Goal: Find specific fact: Find specific fact

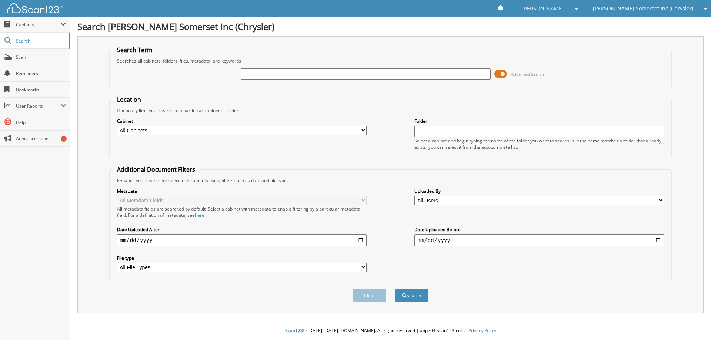
click at [300, 73] on input "text" at bounding box center [366, 74] width 250 height 11
type input "MR456202"
click at [421, 304] on div "Clear Search" at bounding box center [390, 296] width 563 height 30
click at [417, 297] on button "Search" at bounding box center [411, 296] width 33 height 14
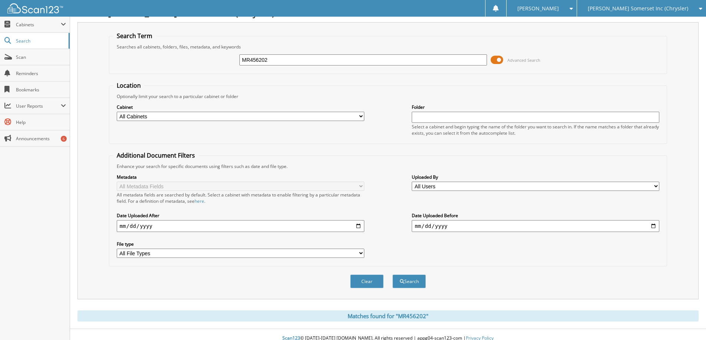
scroll to position [22, 0]
